Goal: Transaction & Acquisition: Purchase product/service

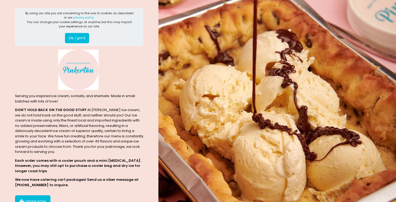
click at [83, 36] on button "Ok, I got it" at bounding box center [77, 38] width 24 height 10
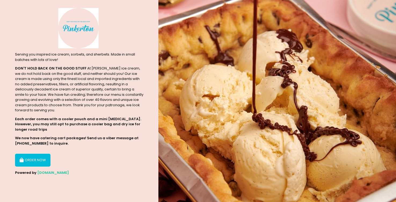
click at [38, 162] on button "ORDER NOW" at bounding box center [32, 160] width 35 height 13
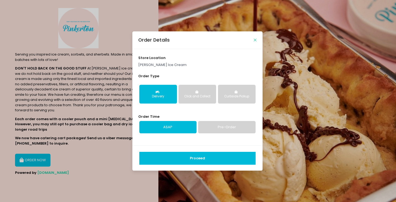
click at [255, 38] on icon "Close" at bounding box center [255, 40] width 3 height 4
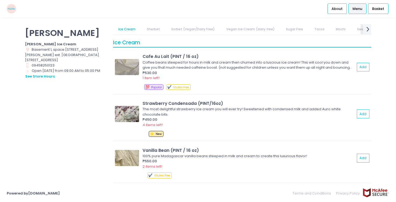
click at [368, 31] on icon "next Created with Sketch." at bounding box center [368, 29] width 8 height 8
click at [118, 29] on icon "prev Created with Sketch." at bounding box center [117, 29] width 8 height 8
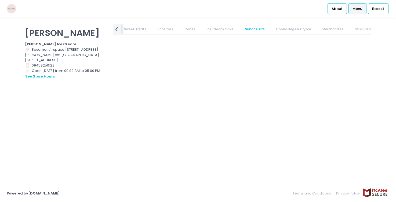
scroll to position [0, 17]
